Goal: Check status: Check status

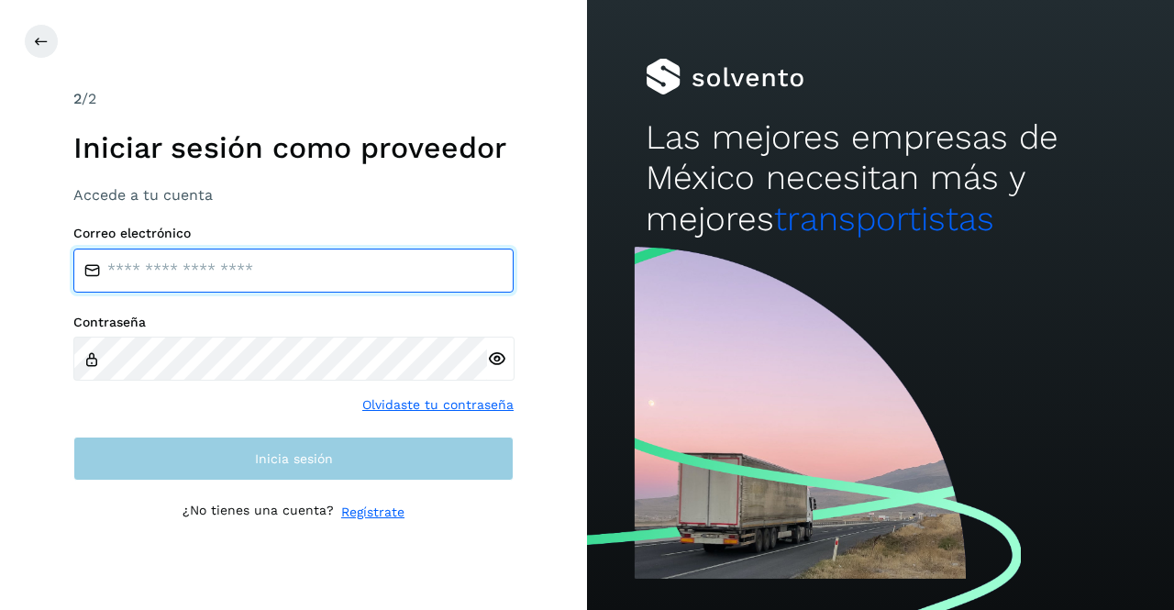
type input "**********"
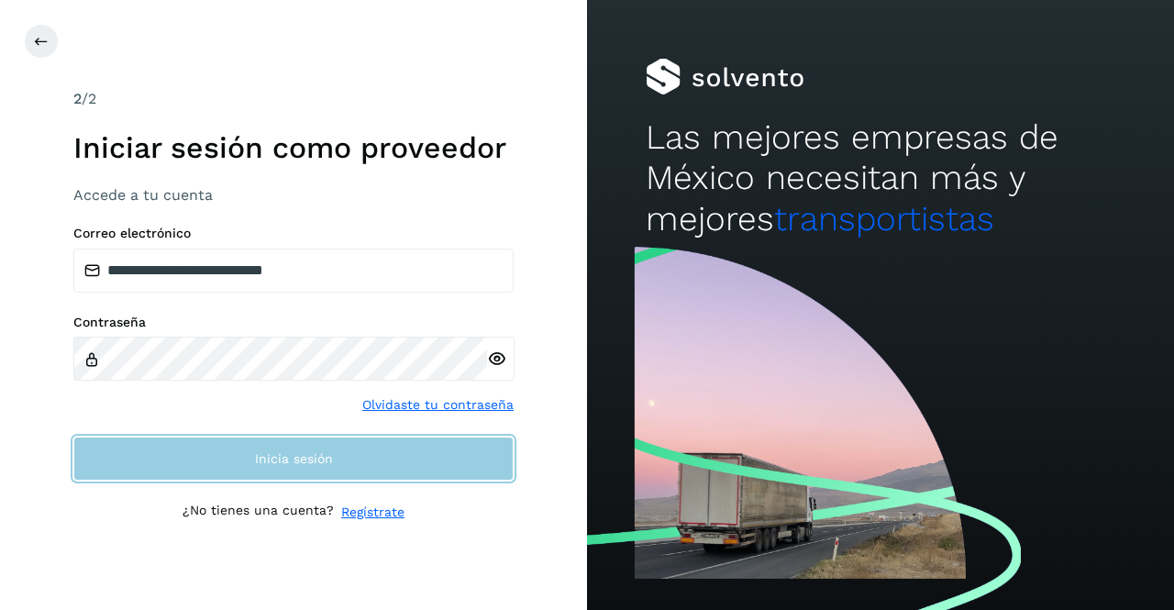
click at [242, 467] on button "Inicia sesión" at bounding box center [293, 459] width 440 height 44
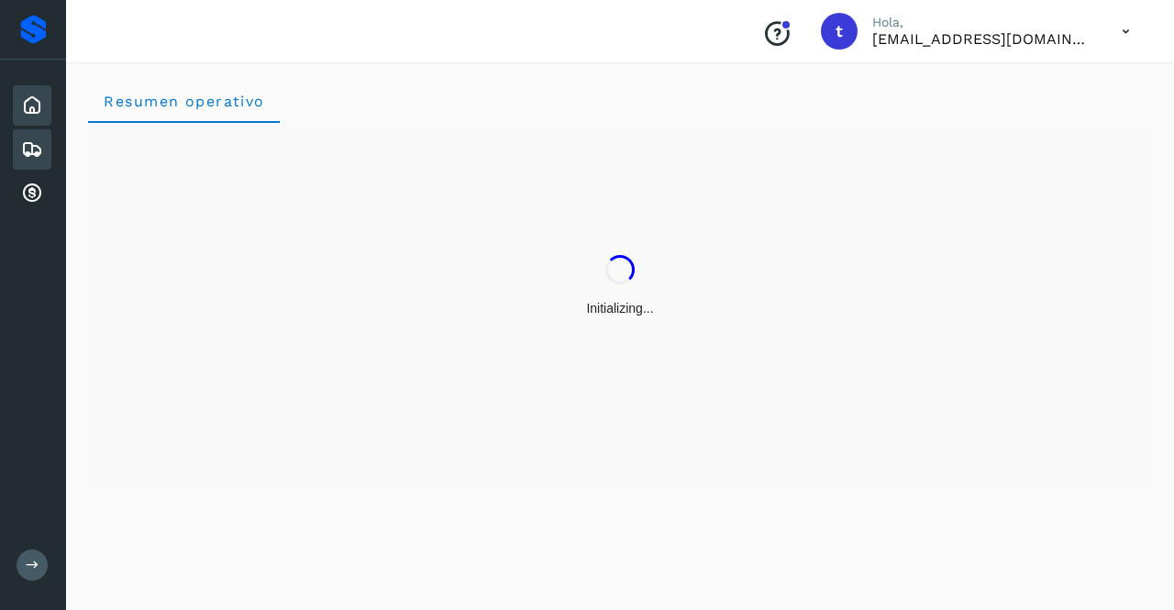
click at [28, 135] on div "Embarques" at bounding box center [32, 149] width 39 height 40
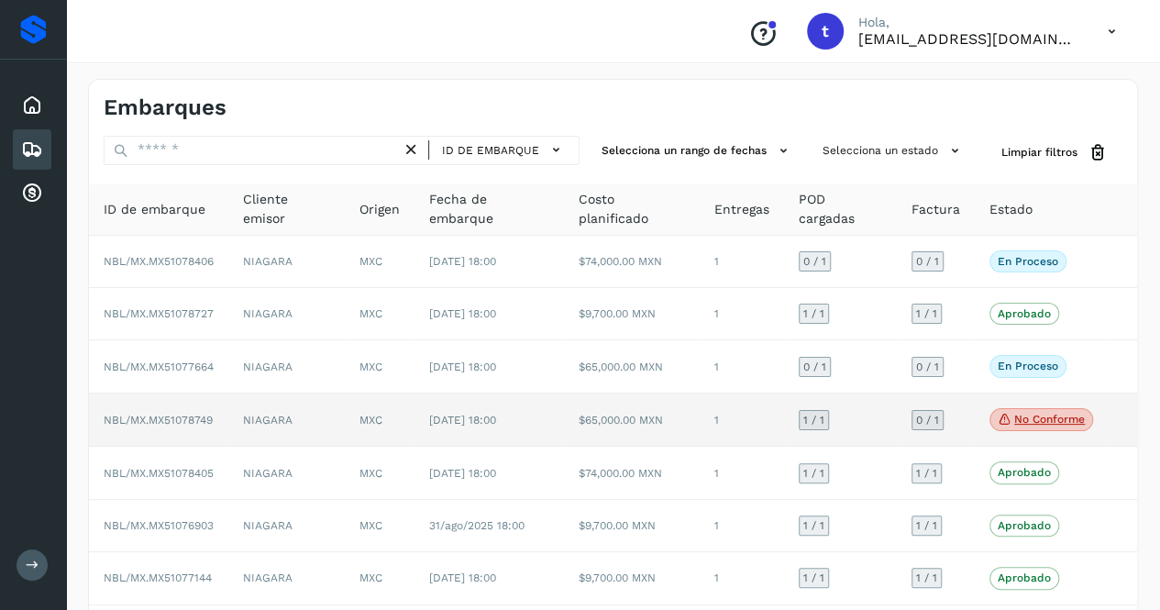
click at [201, 417] on span "NBL/MX.MX51078749" at bounding box center [158, 420] width 109 height 13
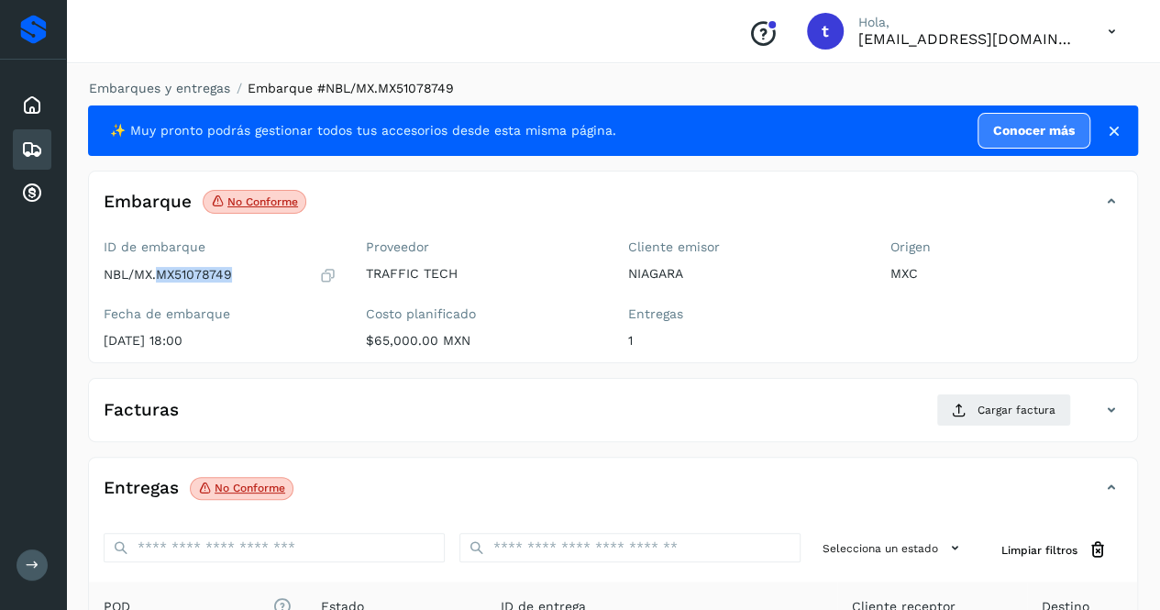
drag, startPoint x: 229, startPoint y: 277, endPoint x: 160, endPoint y: 273, distance: 68.9
click at [160, 273] on p "NBL/MX.MX51078749" at bounding box center [168, 275] width 128 height 16
copy p "MX51078749"
click at [28, 109] on icon at bounding box center [32, 105] width 22 height 22
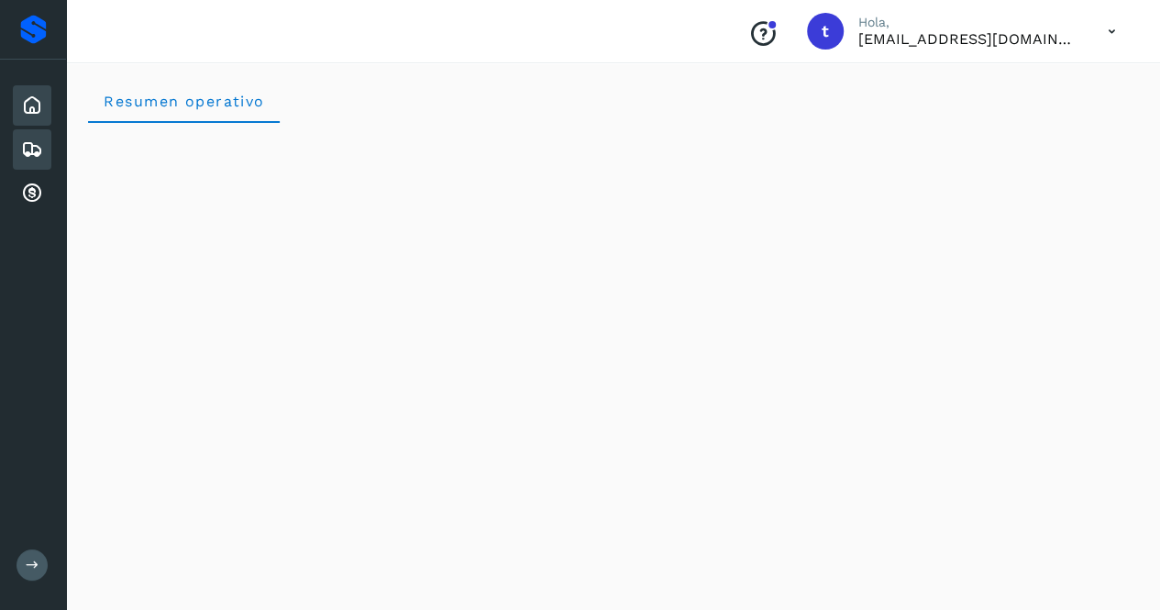
click at [18, 146] on div "Embarques" at bounding box center [32, 149] width 39 height 40
